Goal: Navigation & Orientation: Understand site structure

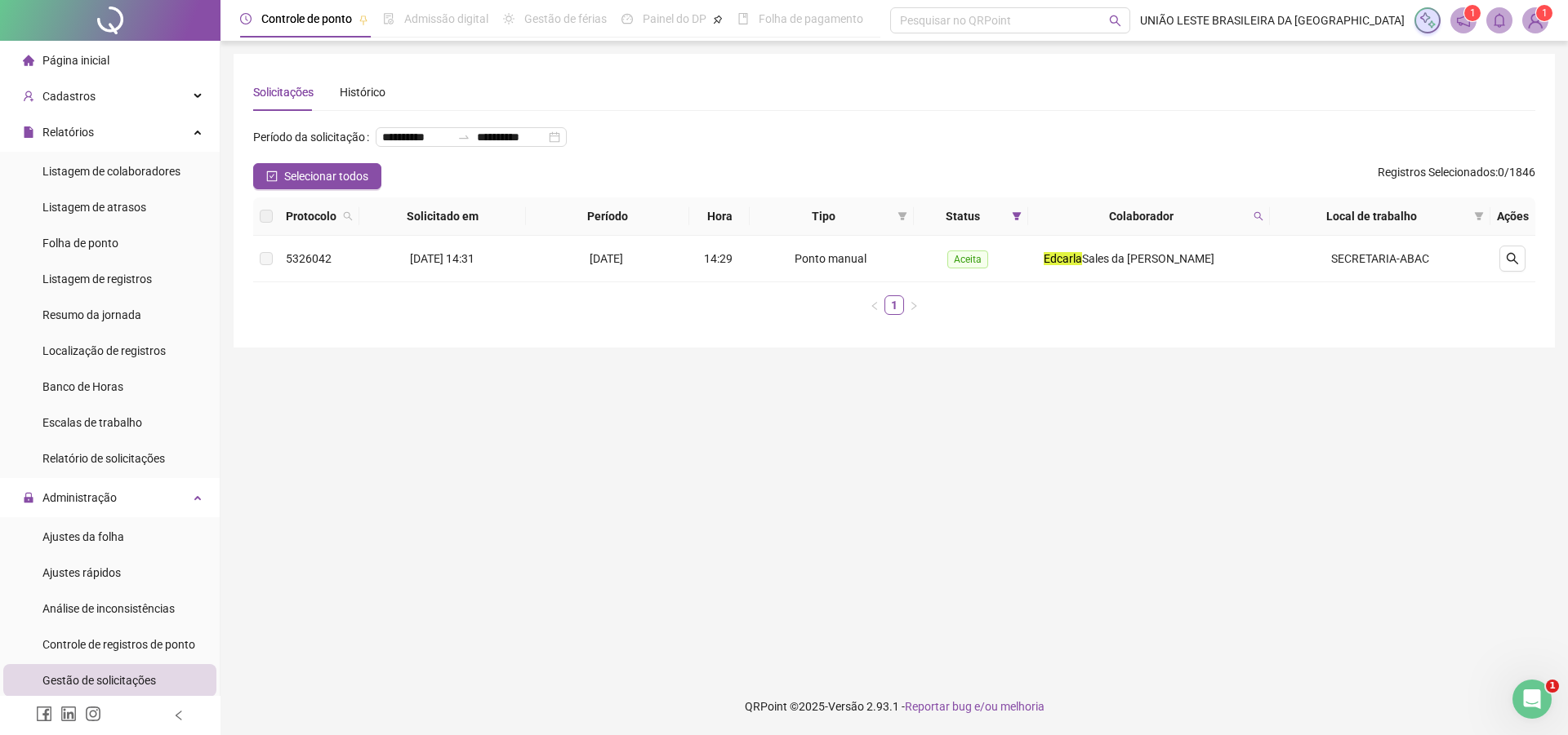
scroll to position [249, 0]
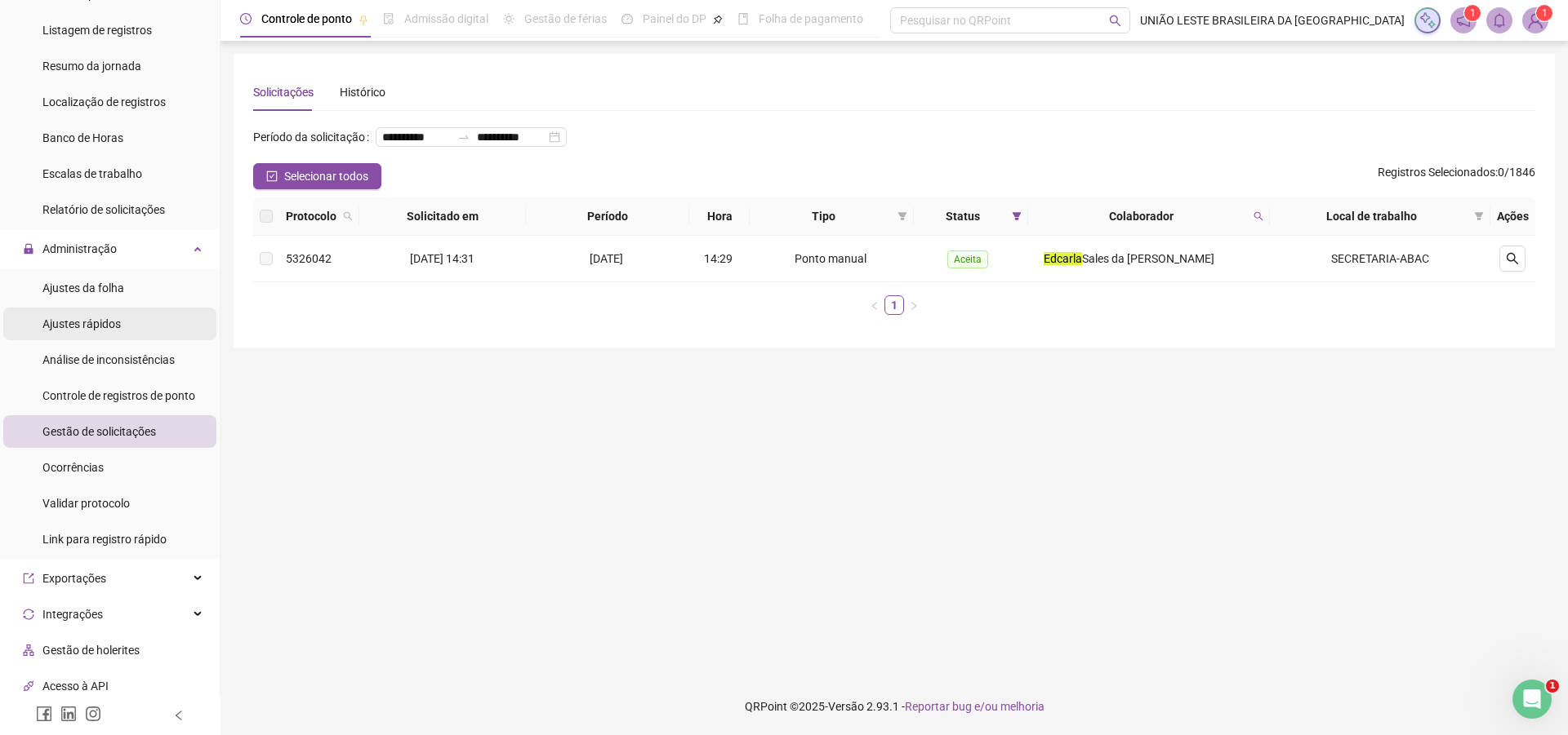
click at [138, 322] on li "Ajustes rápidos" at bounding box center [109, 324] width 213 height 33
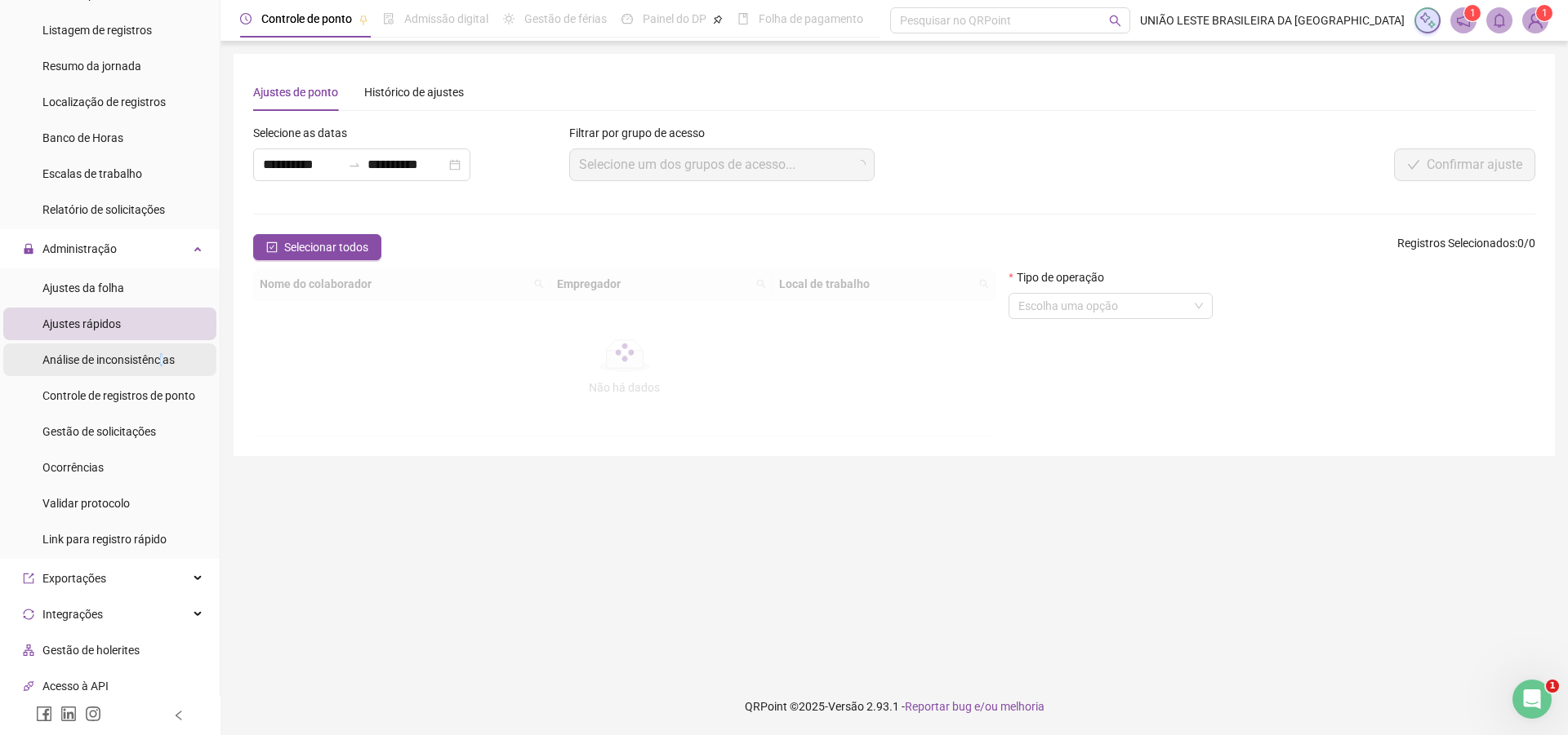
click at [161, 363] on span "Análise de inconsistências" at bounding box center [108, 360] width 132 height 13
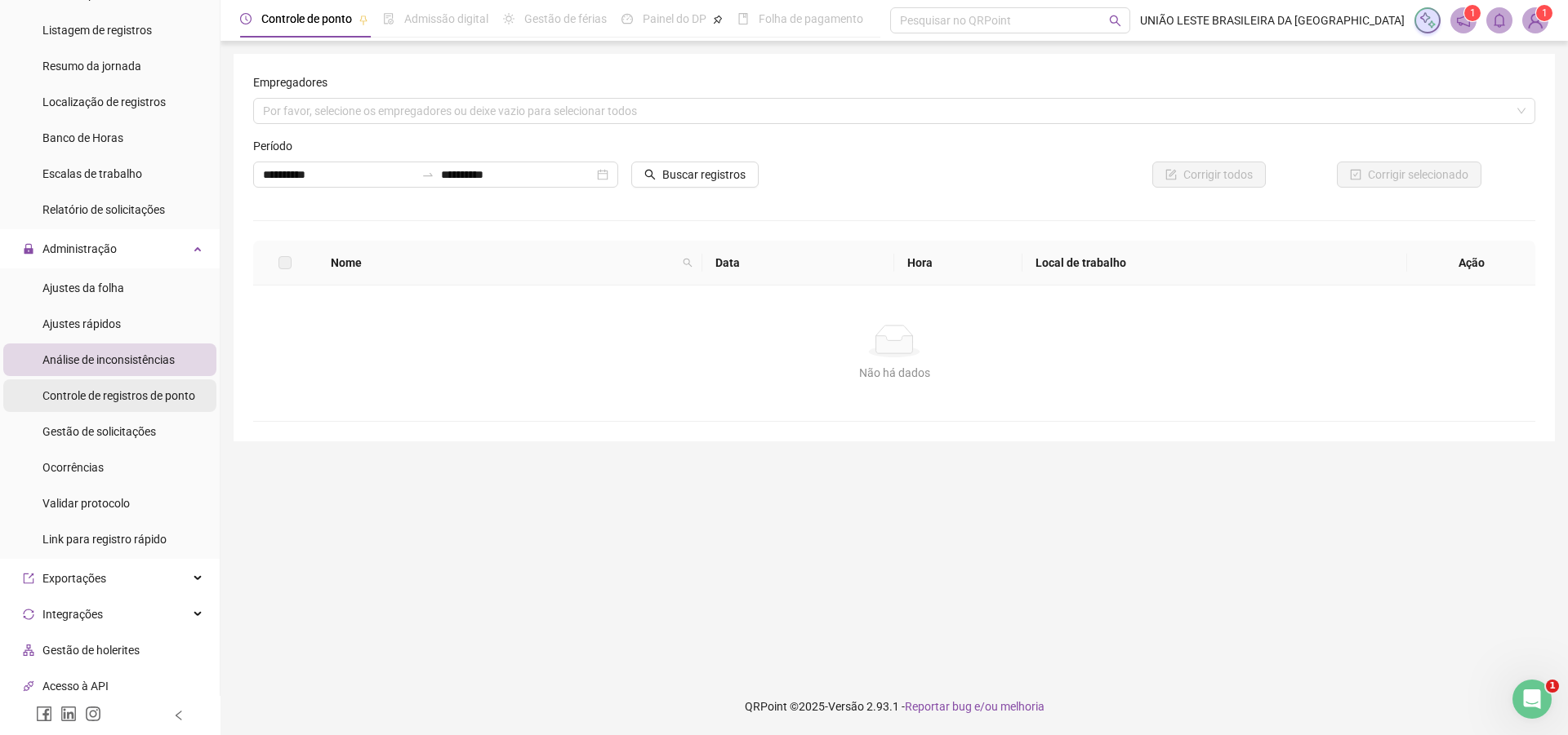
click at [167, 385] on div "Controle de registros de ponto" at bounding box center [118, 395] width 153 height 33
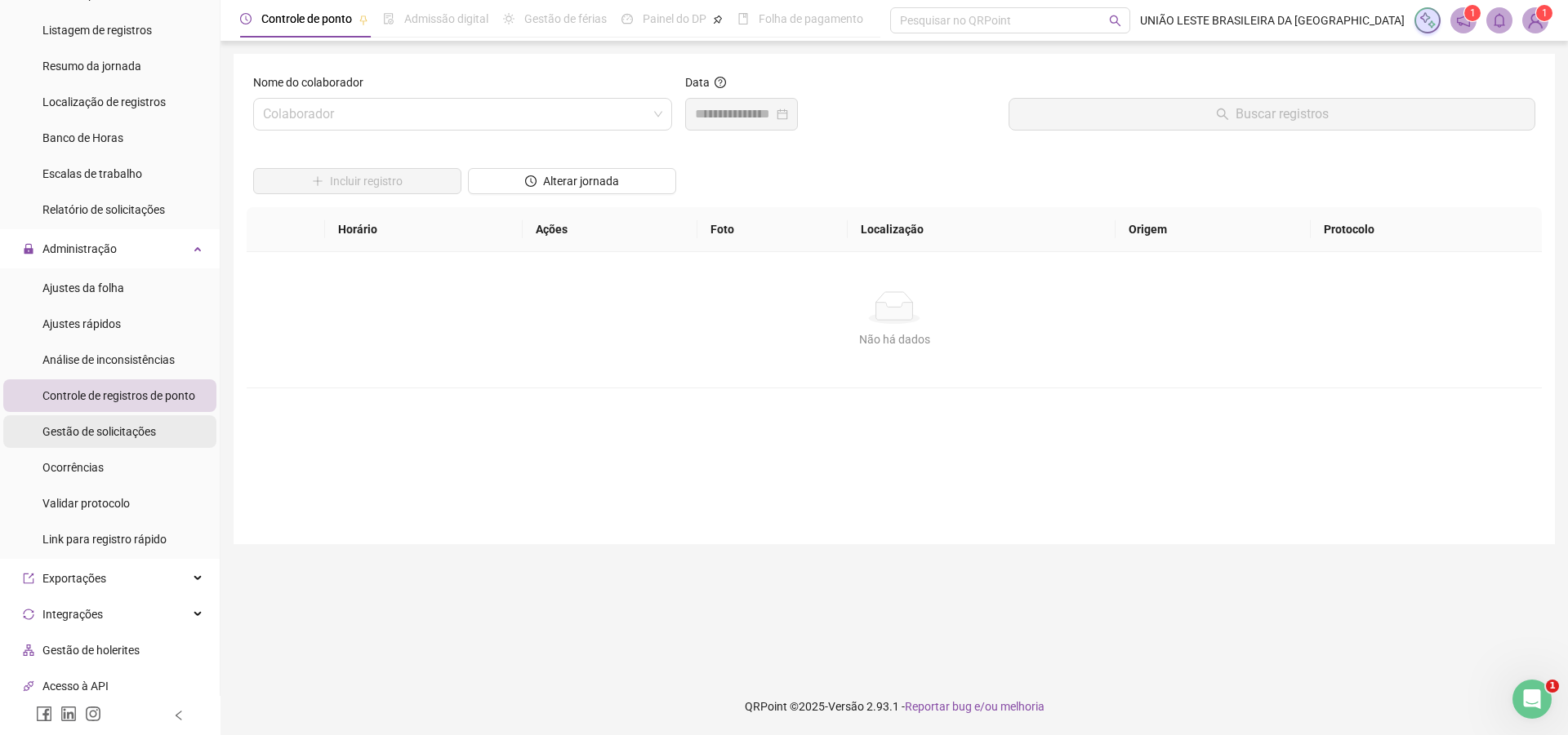
click at [172, 417] on li "Gestão de solicitações" at bounding box center [109, 432] width 213 height 33
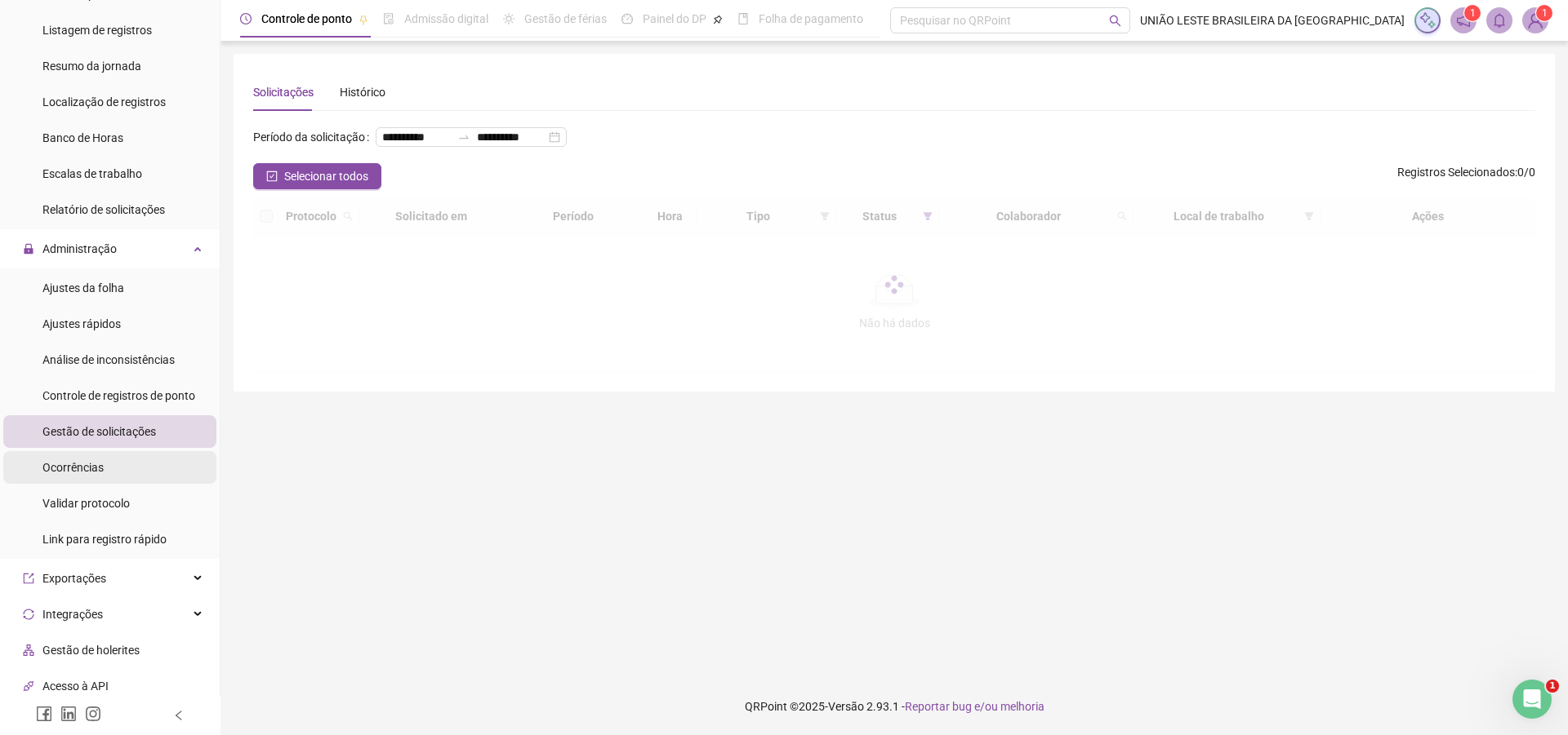
click at [154, 460] on li "Ocorrências" at bounding box center [109, 468] width 213 height 33
